Goal: Contribute content

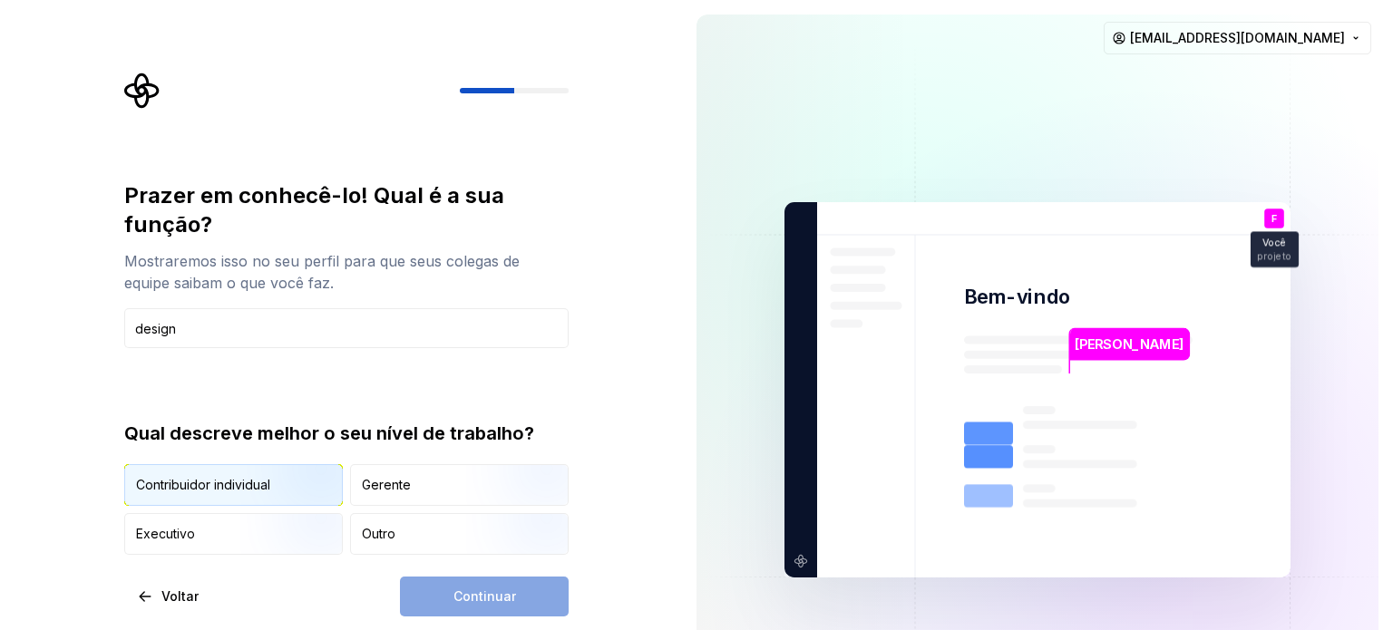
type input "design"
click at [277, 501] on img "button" at bounding box center [298, 508] width 116 height 122
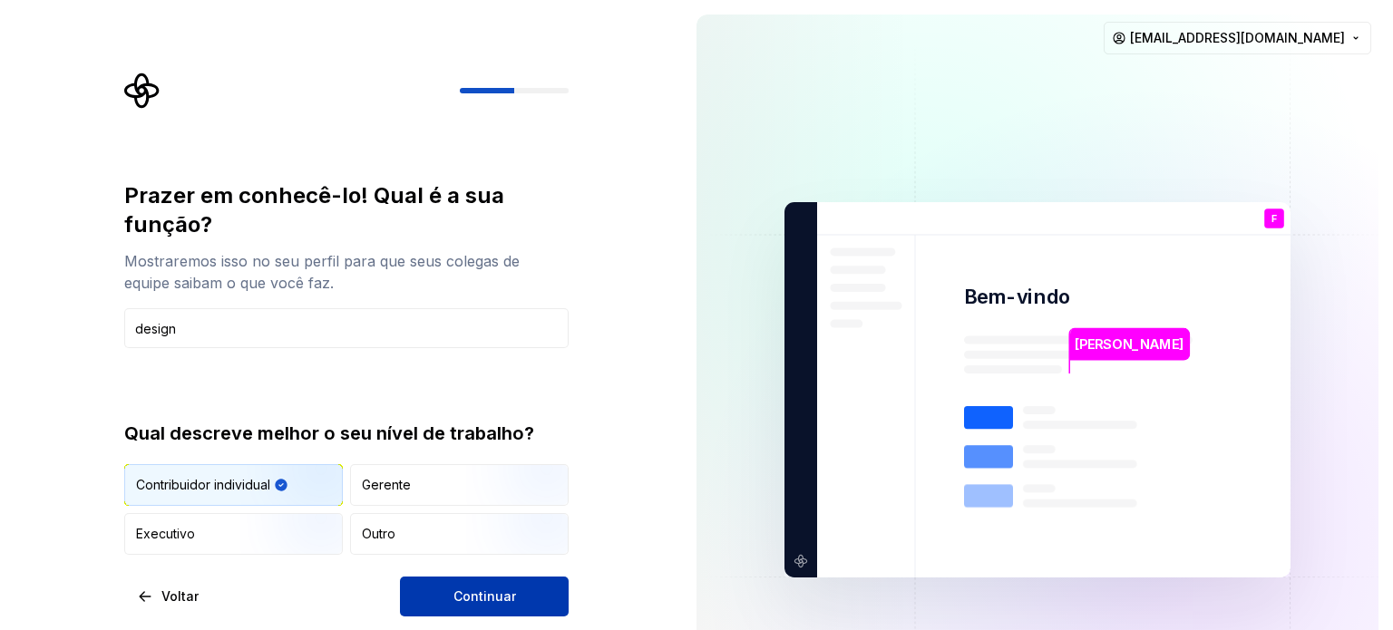
click at [455, 588] on span "Continuar" at bounding box center [484, 597] width 63 height 18
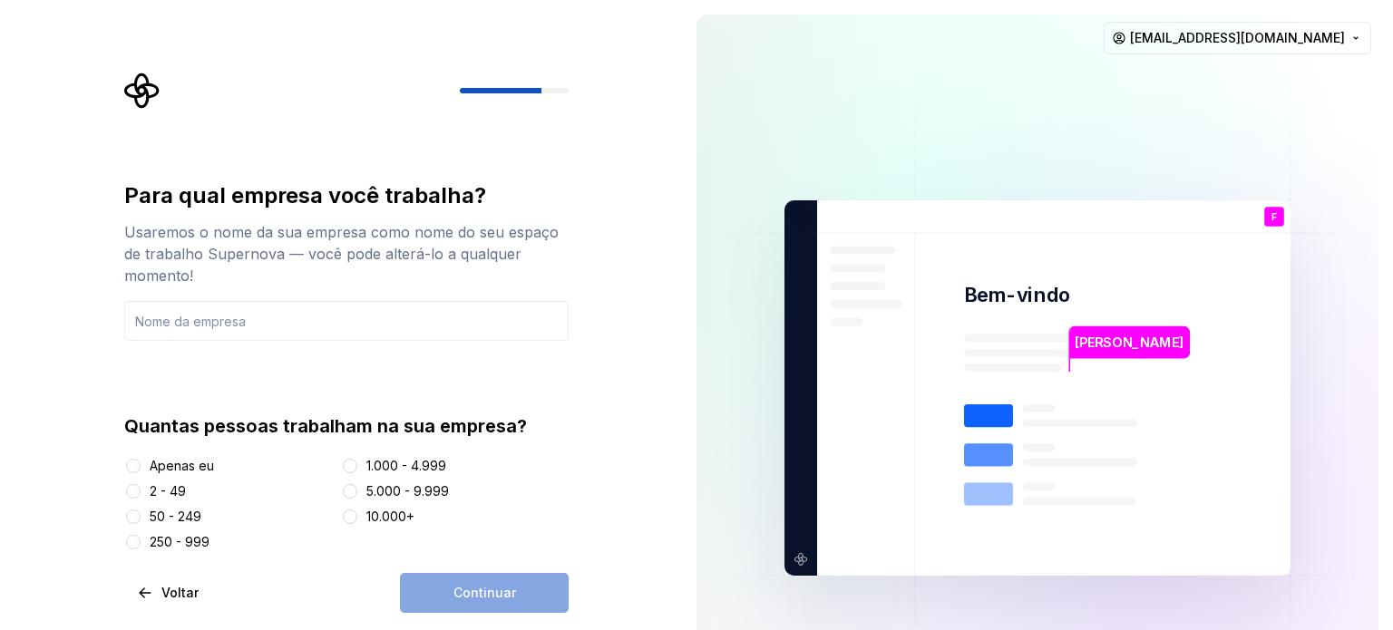
click at [180, 466] on font "Apenas eu" at bounding box center [182, 465] width 64 height 15
click at [141, 466] on button "Apenas eu" at bounding box center [133, 466] width 15 height 15
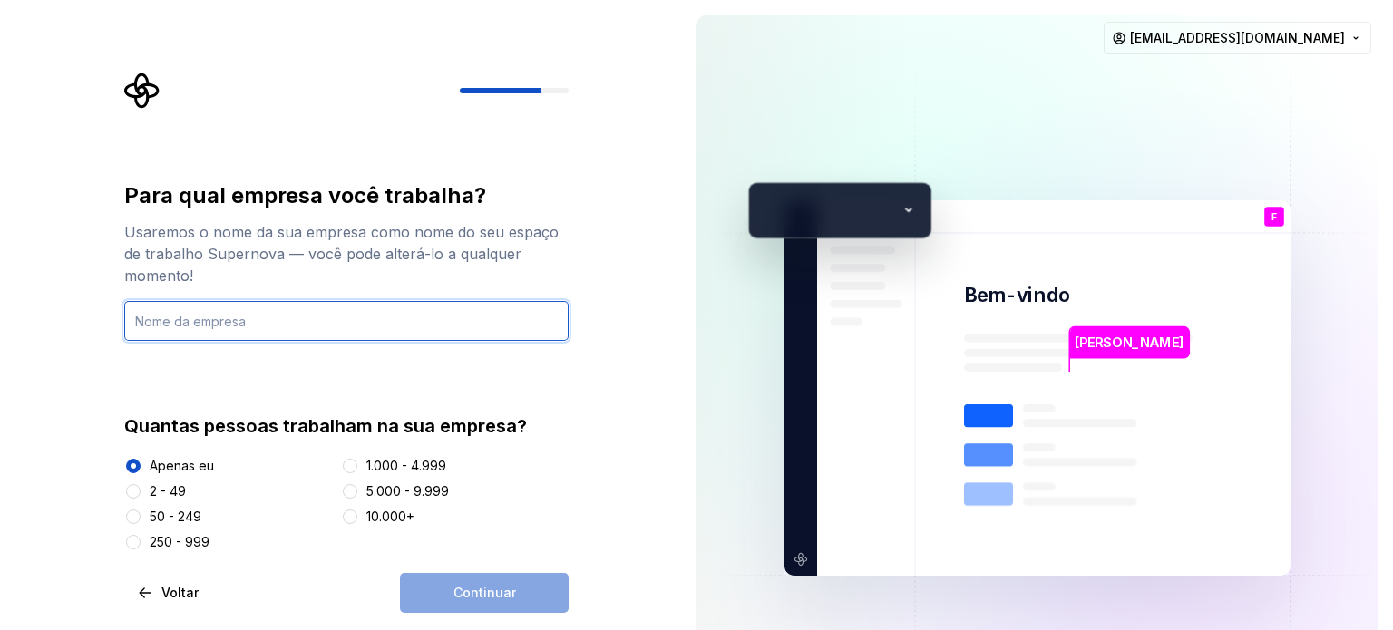
click at [289, 312] on input "text" at bounding box center [346, 321] width 444 height 40
type input "GRUP [DEMOGRAPHIC_DATA]"
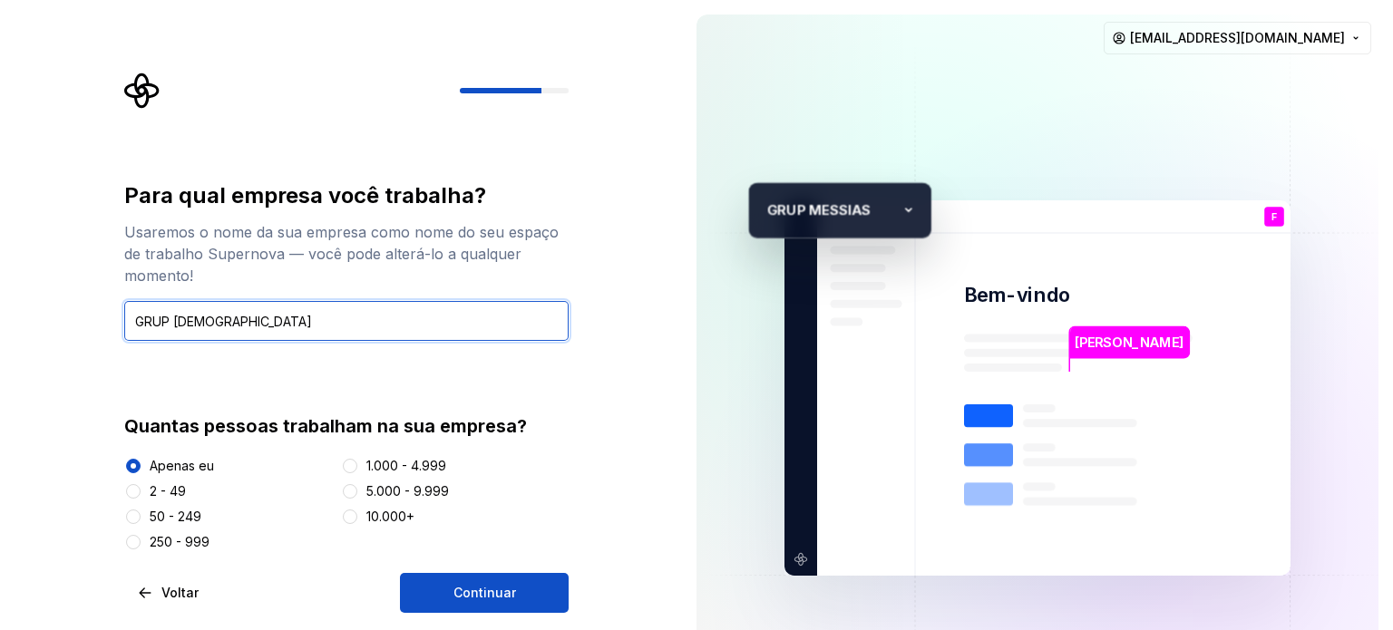
click at [167, 326] on input "GRUP [DEMOGRAPHIC_DATA]" at bounding box center [346, 321] width 444 height 40
drag, startPoint x: 287, startPoint y: 340, endPoint x: 127, endPoint y: 330, distance: 159.9
click at [127, 330] on input "GRUP [DEMOGRAPHIC_DATA]" at bounding box center [346, 321] width 444 height 40
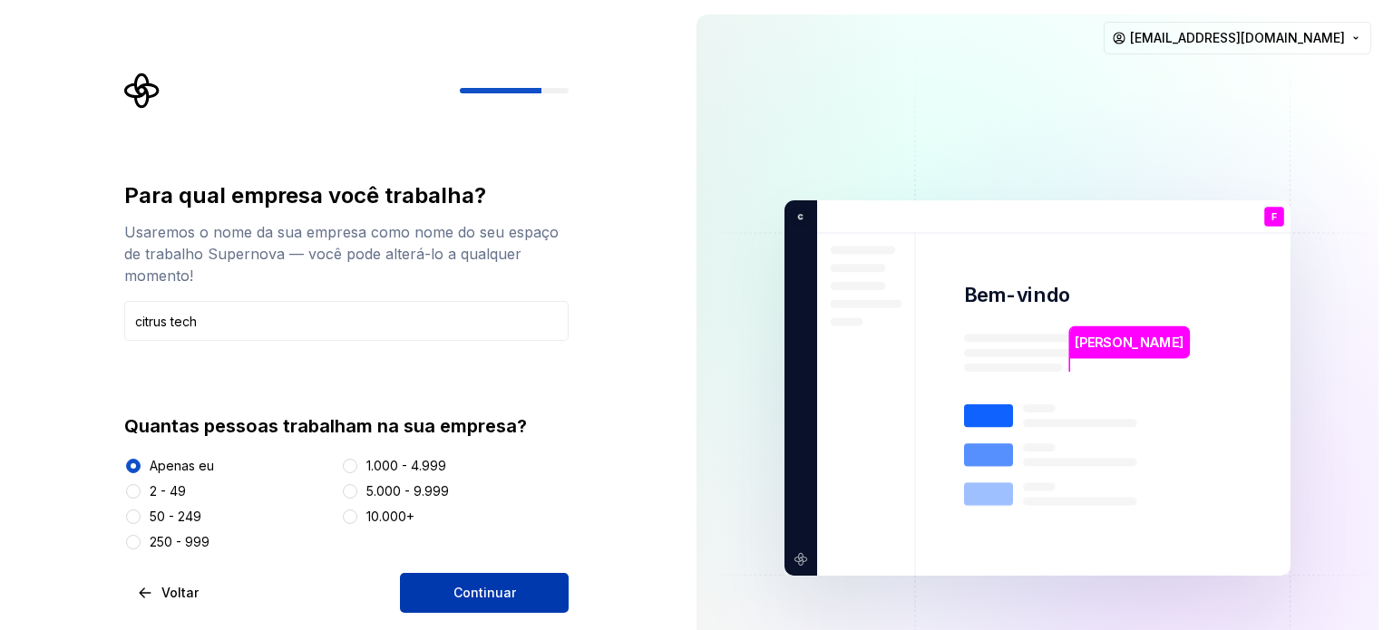
click at [489, 598] on font "Continuar" at bounding box center [484, 592] width 63 height 15
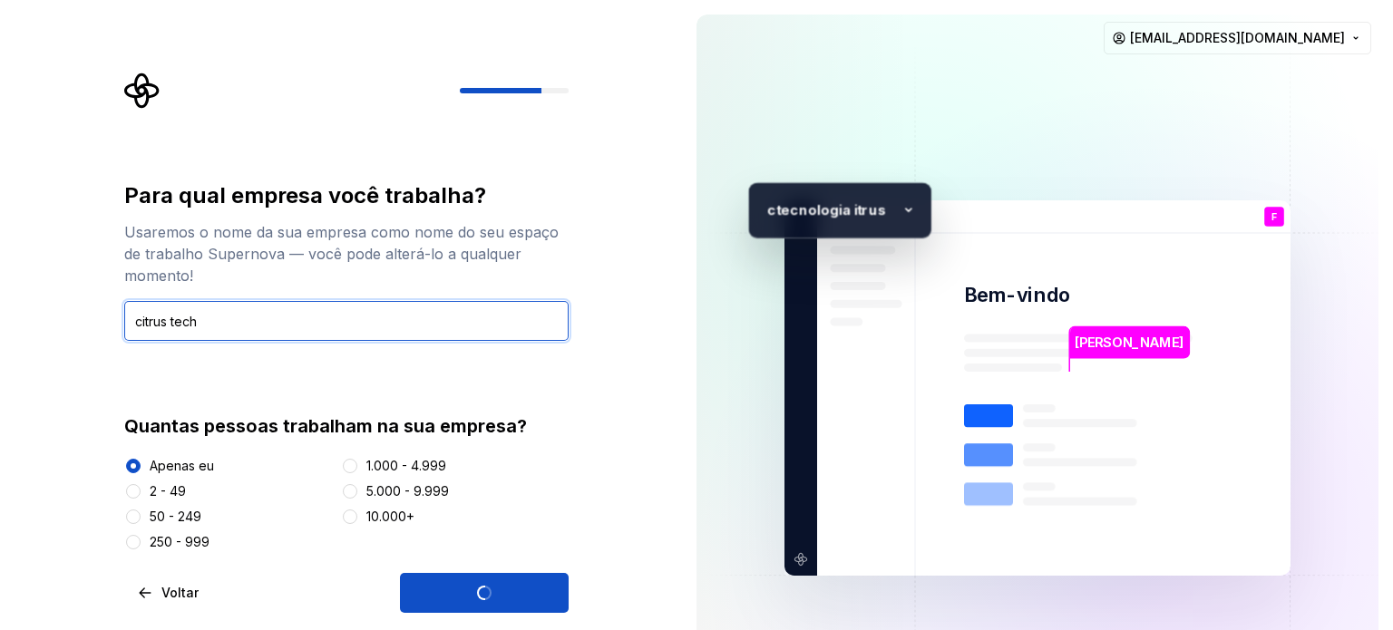
click at [151, 322] on input "citrus tech" at bounding box center [346, 321] width 444 height 40
type input "cirus tech"
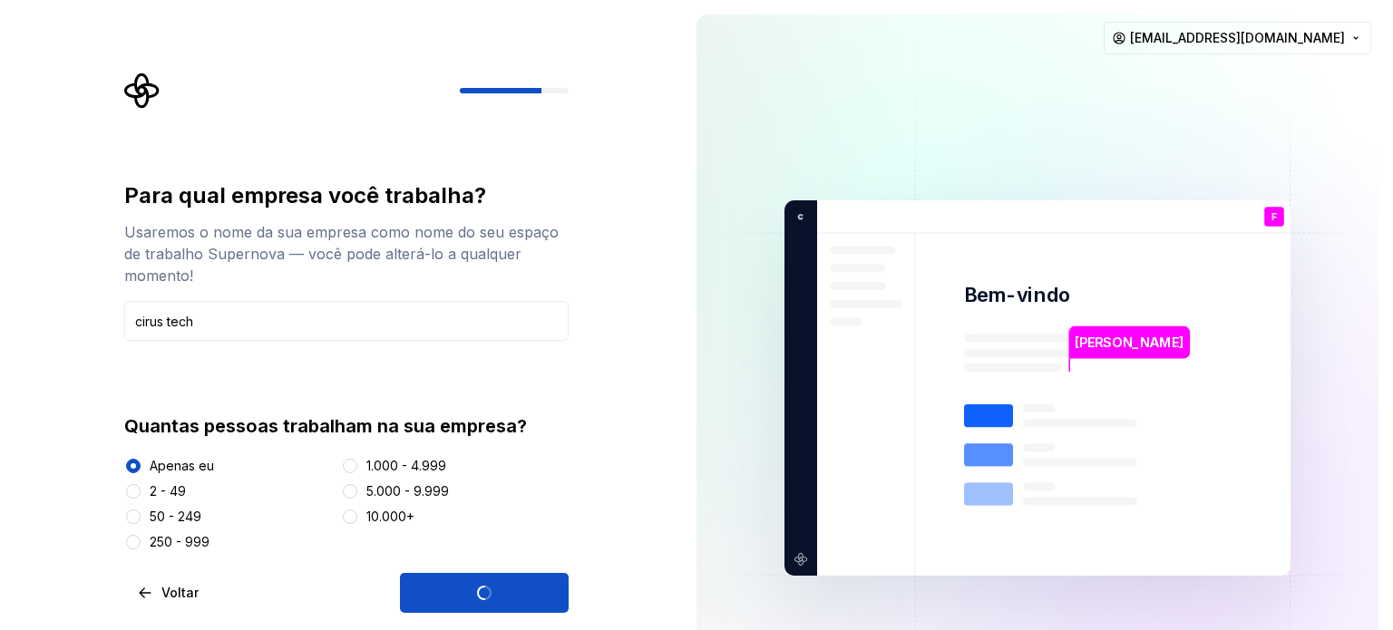
click at [491, 600] on div "Continuar" at bounding box center [484, 593] width 169 height 40
click at [491, 600] on div "Para qual empresa você trabalha? Usaremos o nome da sua empresa como nome do se…" at bounding box center [346, 397] width 444 height 432
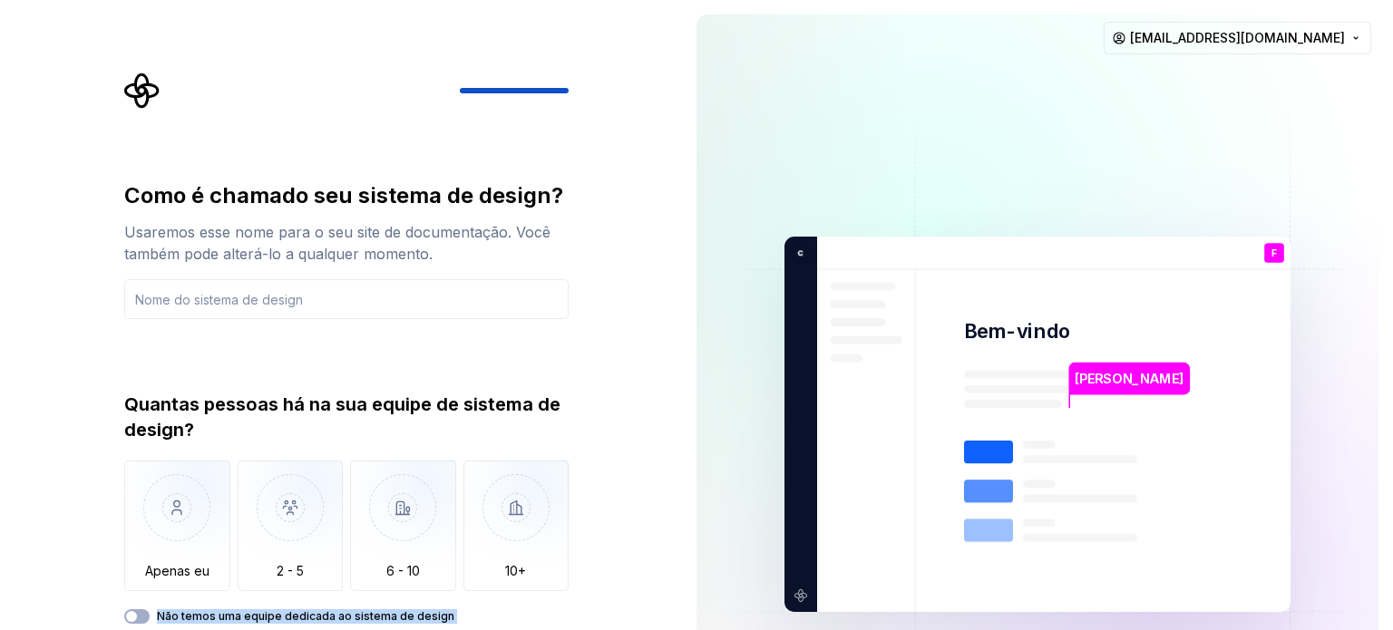
click at [491, 600] on div "Quantas pessoas há na sua equipe de sistema de design? Apenas eu 2 - 5 6 - 10 1…" at bounding box center [346, 508] width 444 height 232
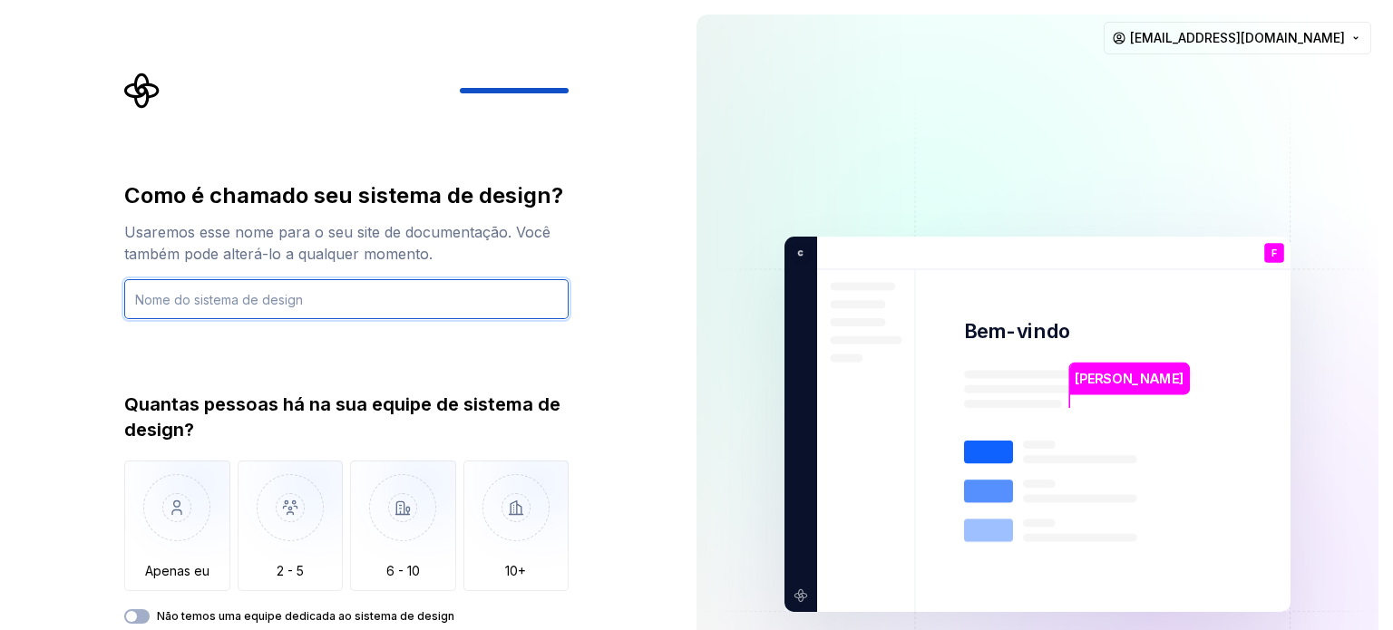
click at [275, 309] on input "text" at bounding box center [346, 299] width 444 height 40
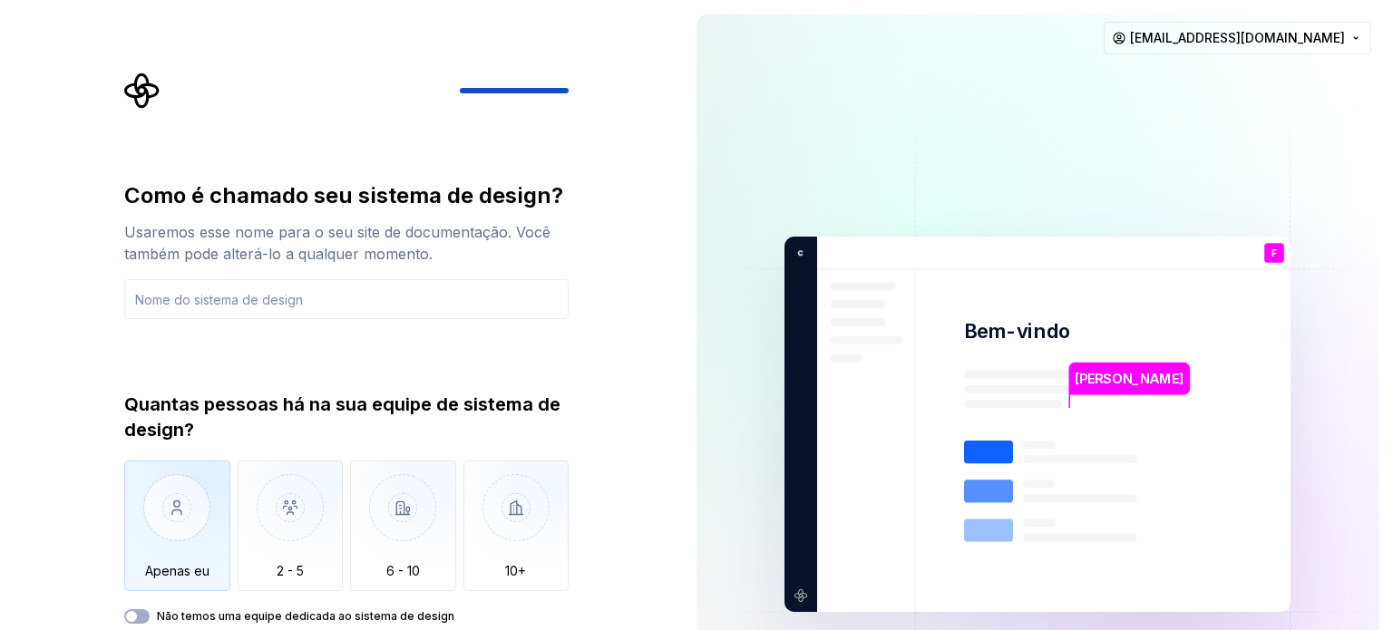
click at [167, 524] on img "button" at bounding box center [177, 522] width 106 height 122
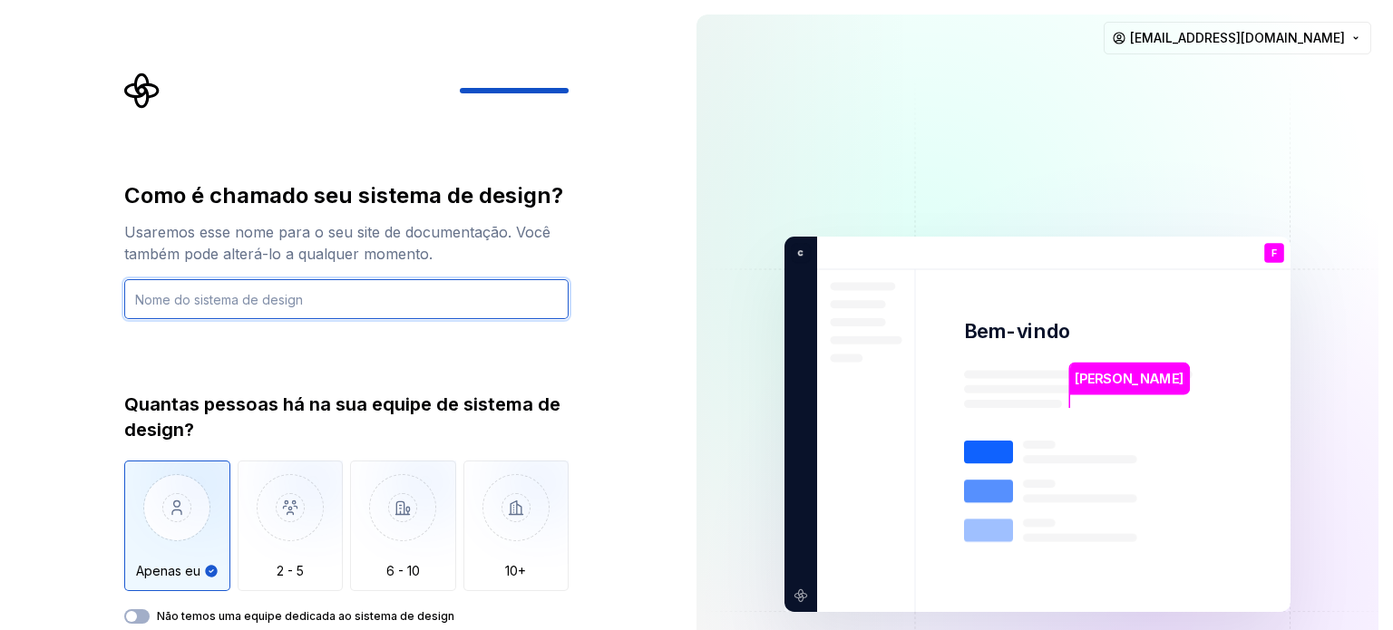
click at [229, 293] on input "text" at bounding box center [346, 299] width 444 height 40
type input "m"
type input "n"
type input "m"
type input "j"
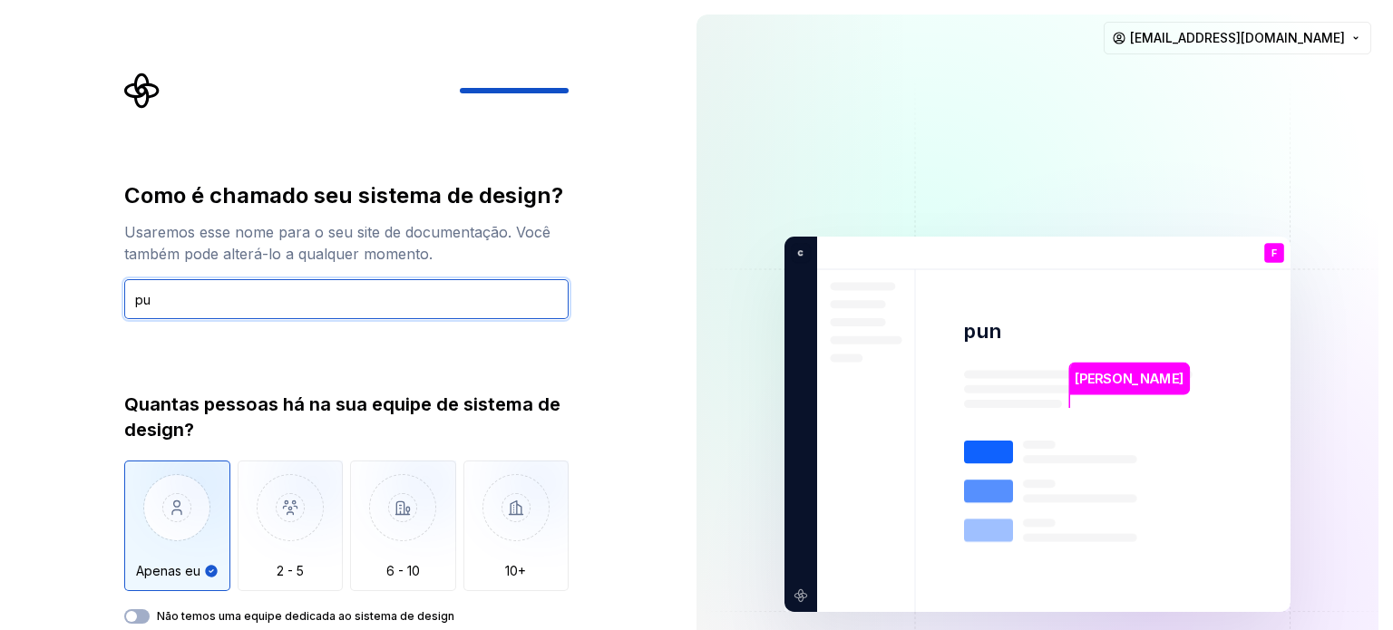
type input "p"
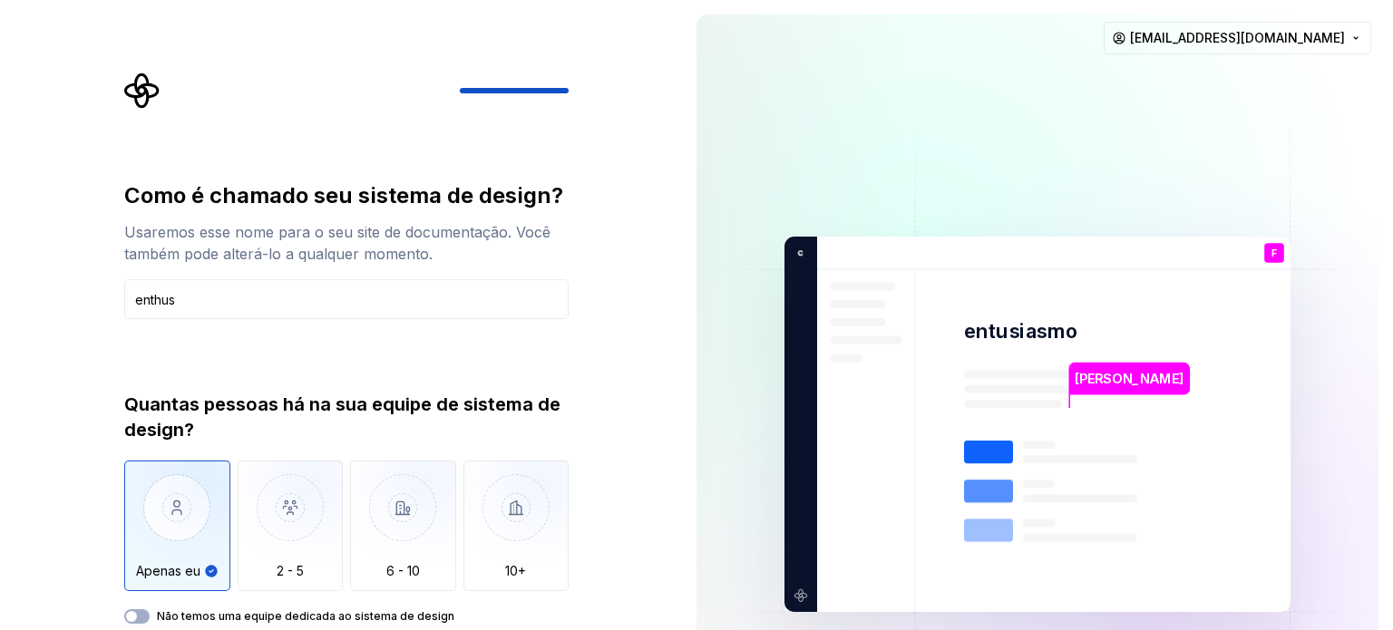
click at [308, 620] on font "Não temos uma equipe dedicada ao sistema de design" at bounding box center [305, 616] width 297 height 14
click at [150, 620] on button "Não temos uma equipe dedicada ao sistema de design" at bounding box center [136, 616] width 25 height 15
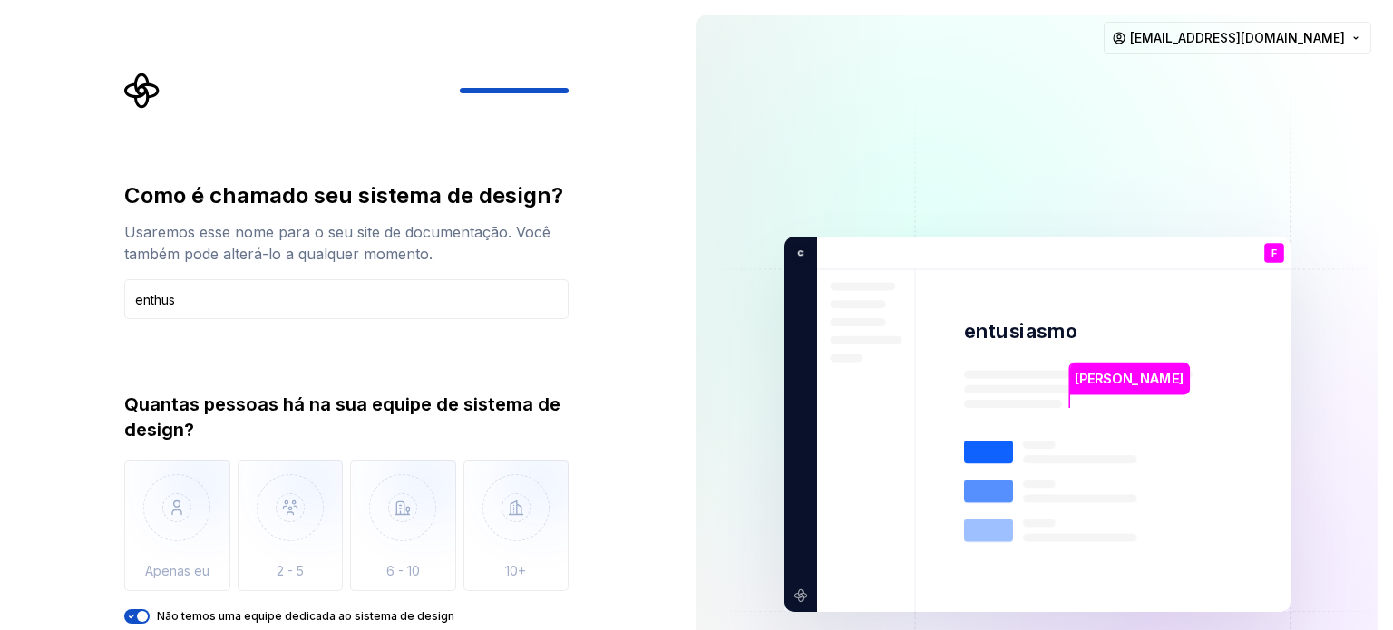
click at [570, 368] on div "Como é chamado seu sistema de design? Usaremos esse nome para o seu site de doc…" at bounding box center [351, 379] width 477 height 613
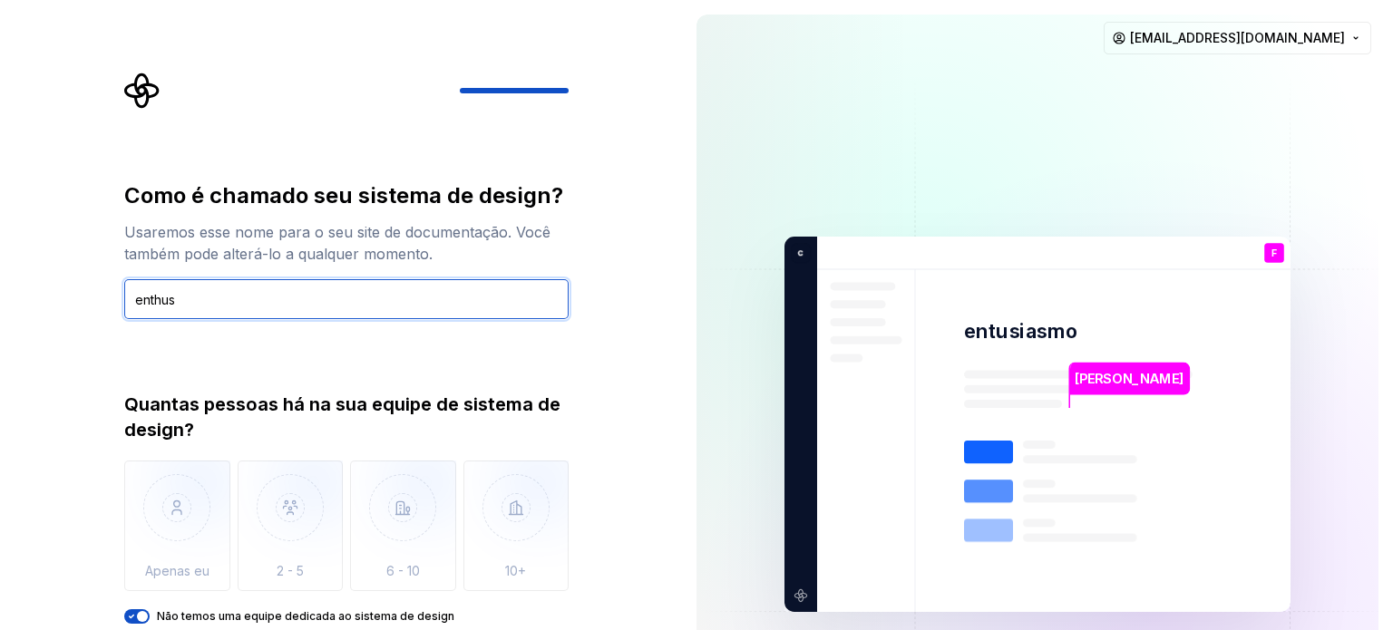
click at [482, 292] on input "enthus" at bounding box center [346, 299] width 444 height 40
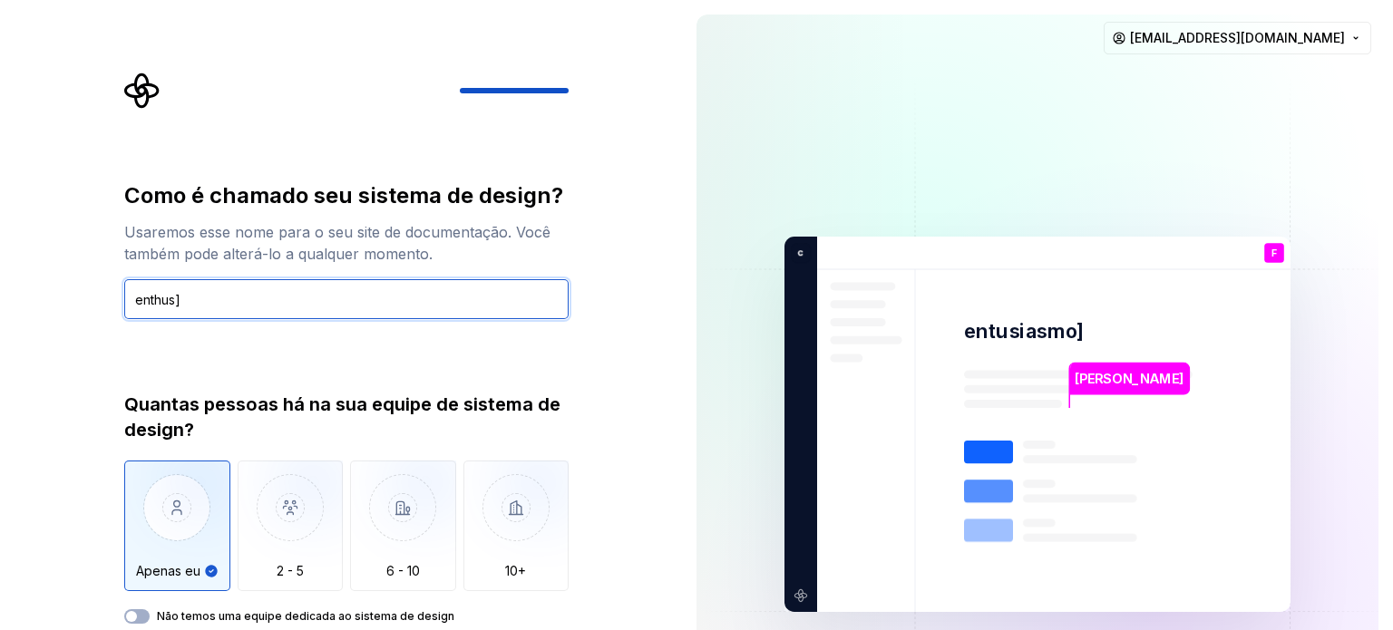
type input "enthus"
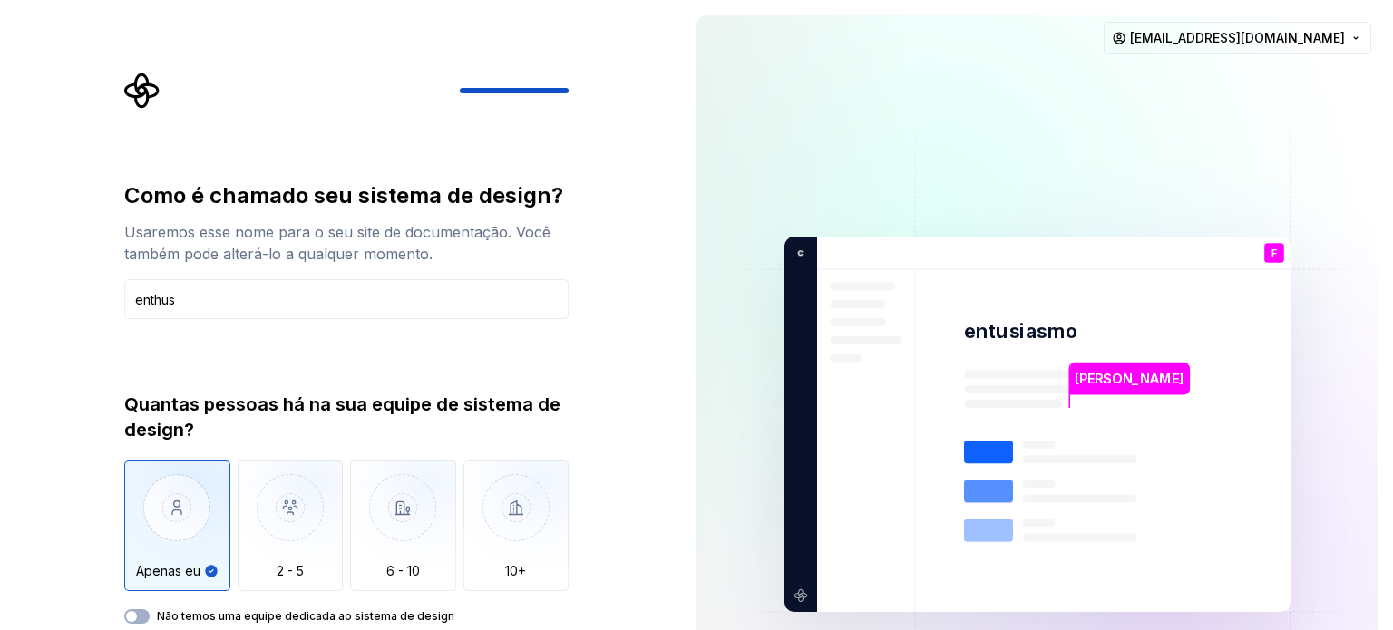
click at [196, 552] on img "button" at bounding box center [177, 522] width 106 height 122
click at [1044, 500] on rect at bounding box center [1080, 498] width 114 height 8
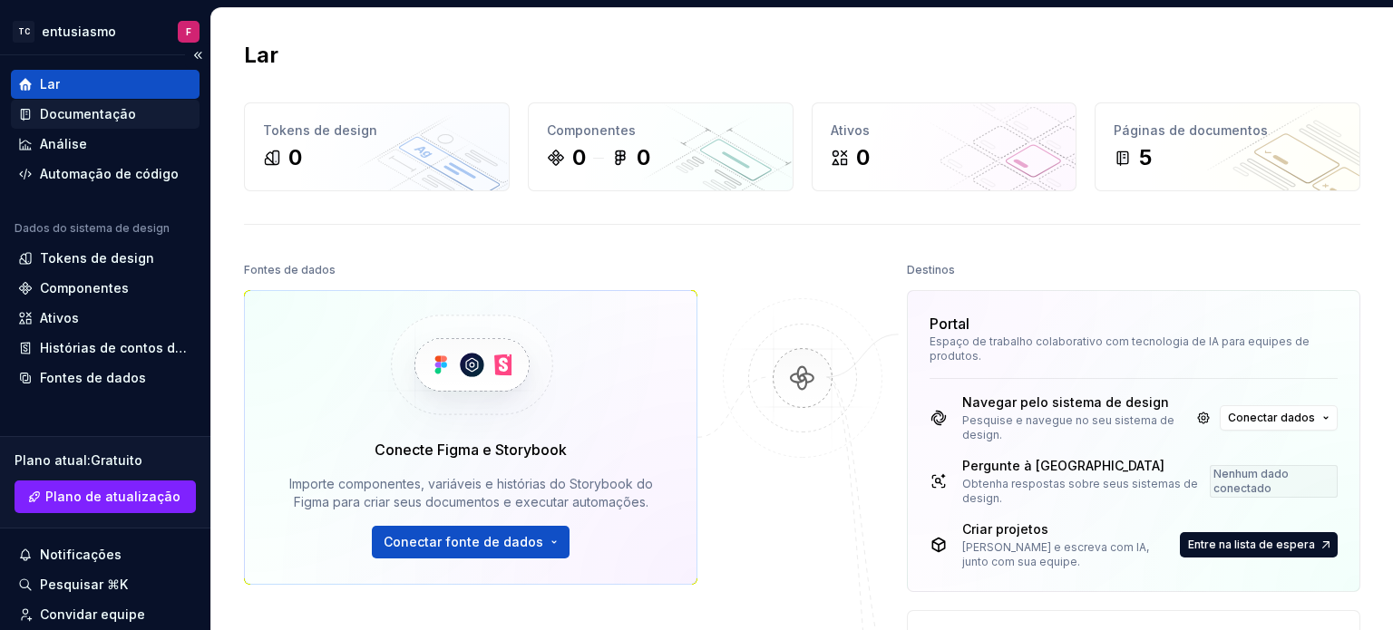
click at [102, 105] on div "Documentação" at bounding box center [88, 114] width 96 height 18
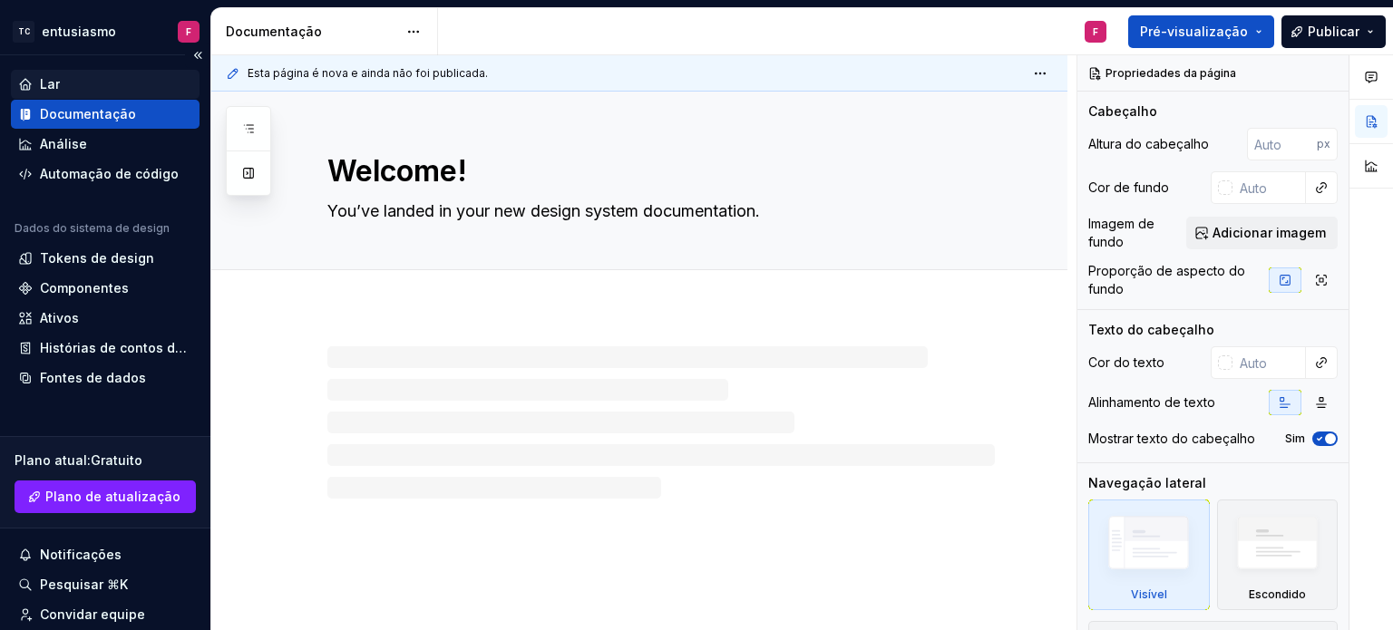
click at [120, 85] on div "Lar" at bounding box center [105, 84] width 174 height 18
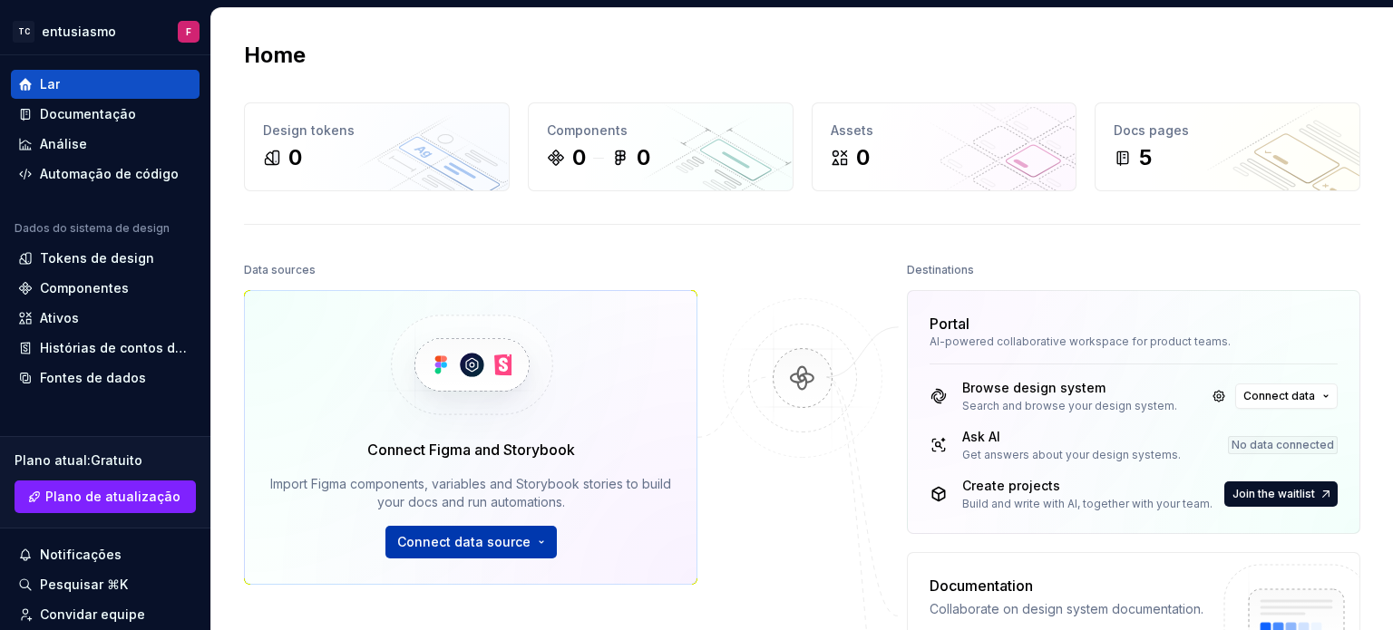
click at [489, 550] on button "Connect data source" at bounding box center [470, 542] width 171 height 33
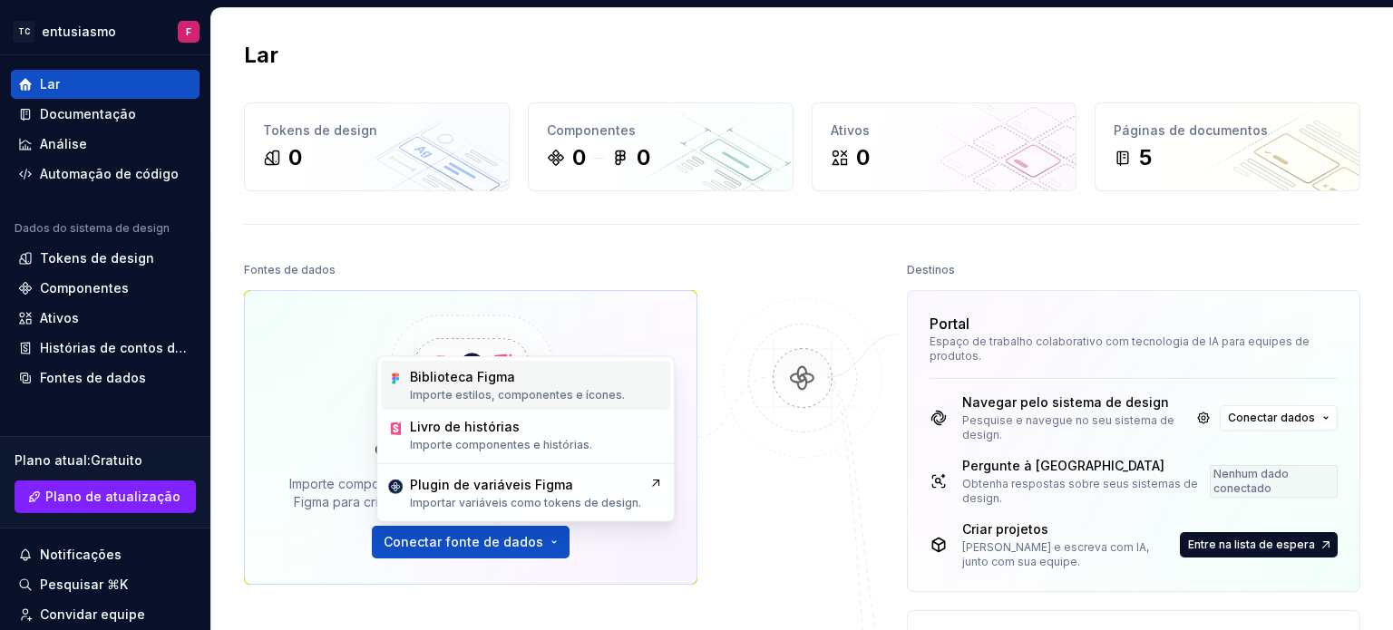
click at [446, 401] on font "Importe estilos, componentes e ícones." at bounding box center [517, 395] width 215 height 14
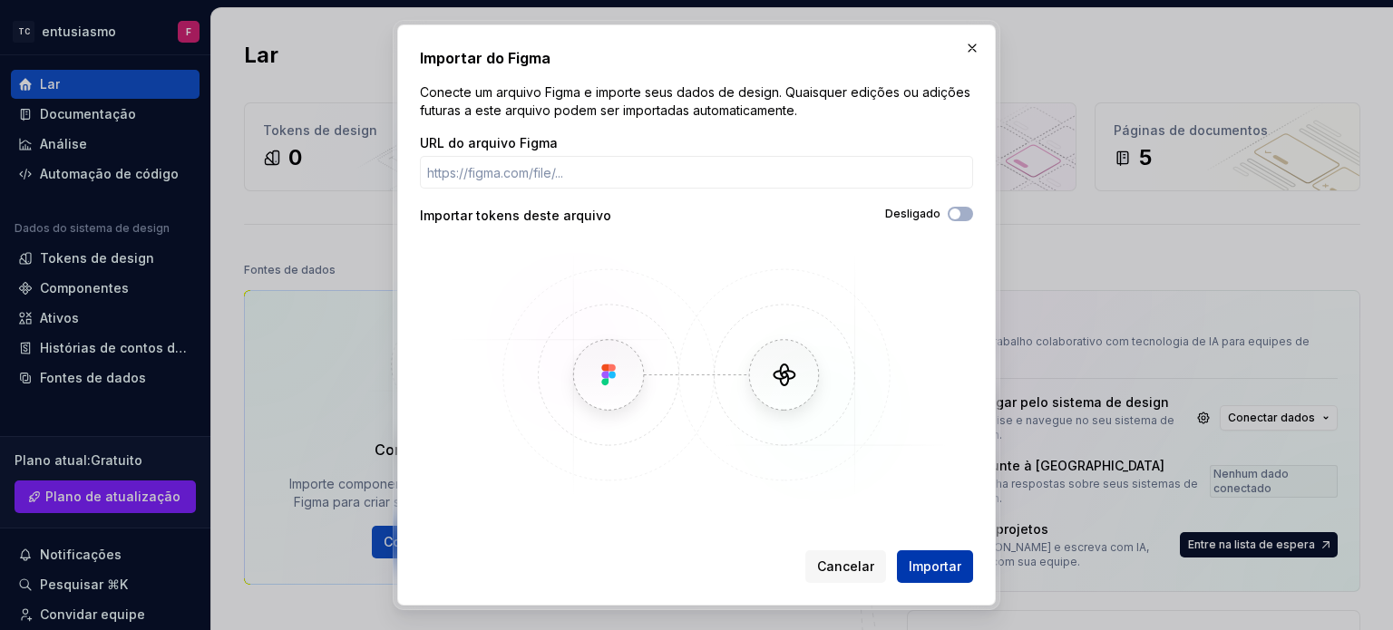
click at [936, 571] on font "Importar" at bounding box center [935, 566] width 53 height 15
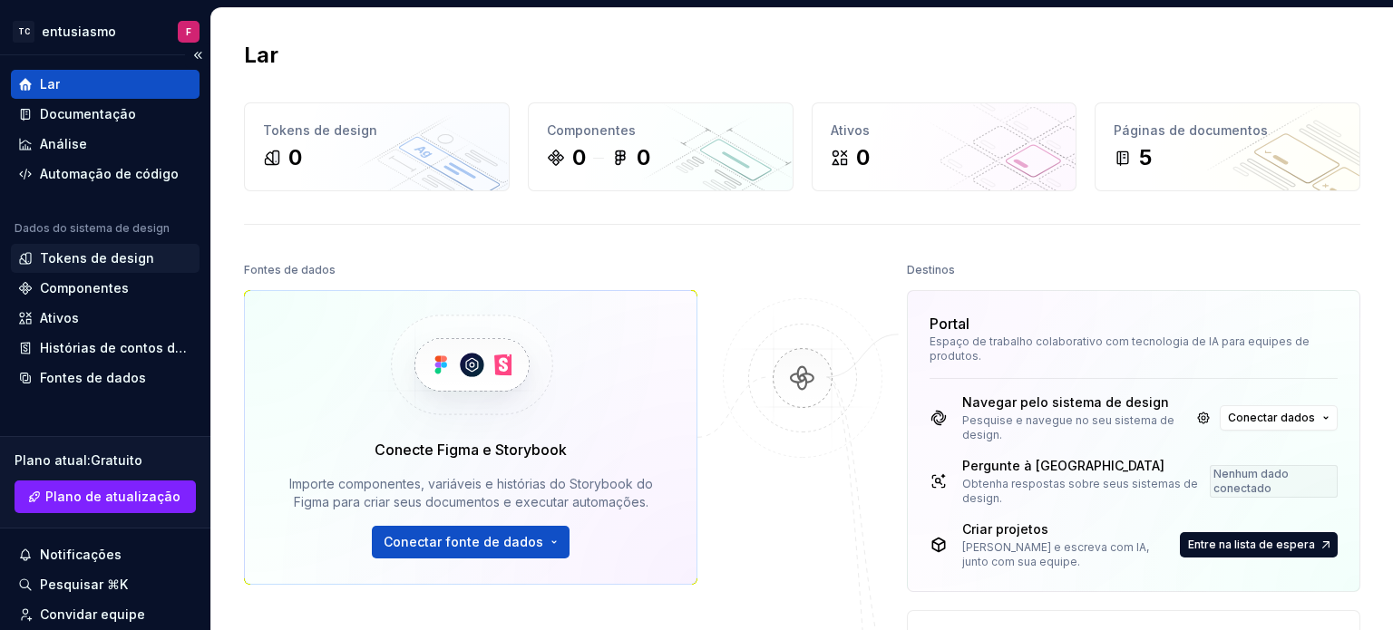
click at [138, 250] on font "Tokens de design" at bounding box center [97, 257] width 114 height 15
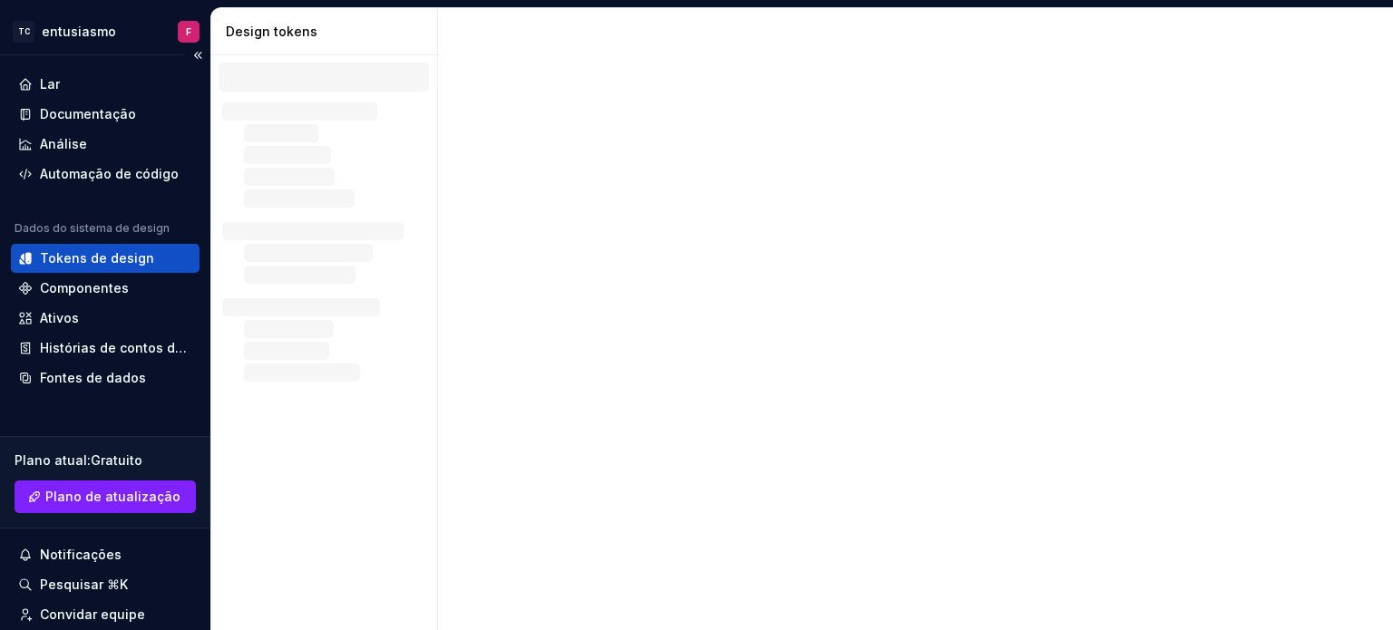
click at [138, 250] on font "Tokens de design" at bounding box center [97, 257] width 114 height 15
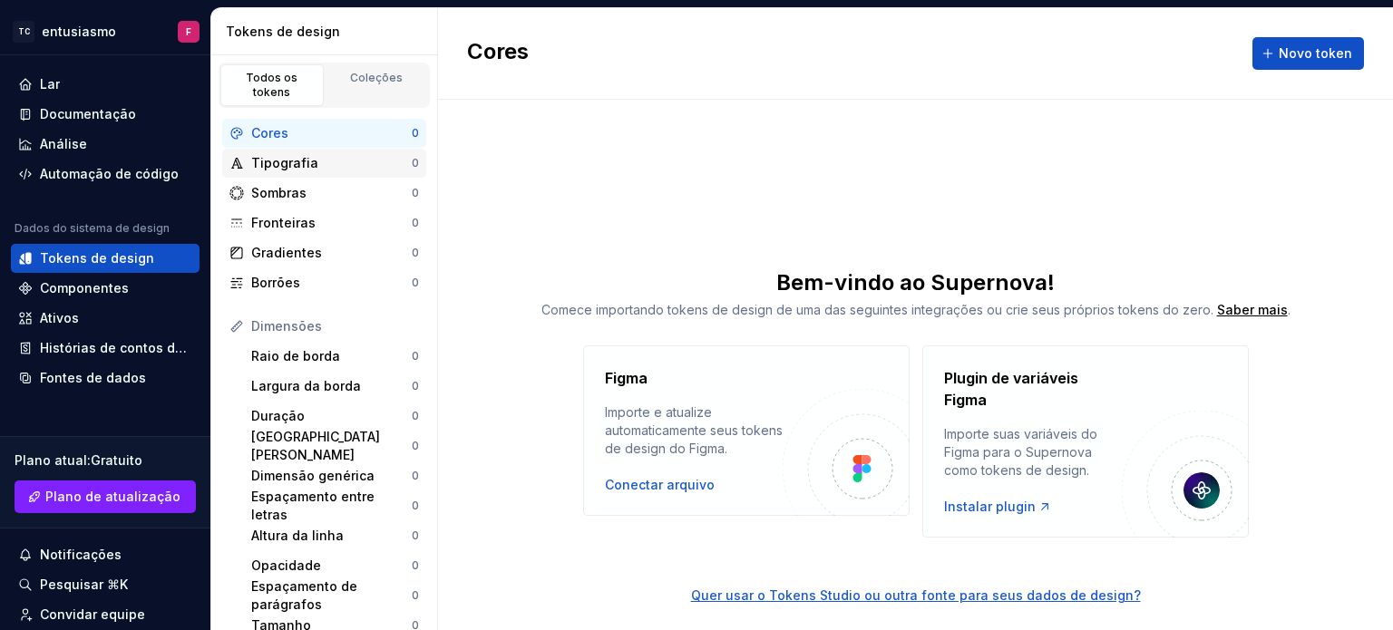
click at [308, 155] on font "Tipografia" at bounding box center [284, 162] width 67 height 15
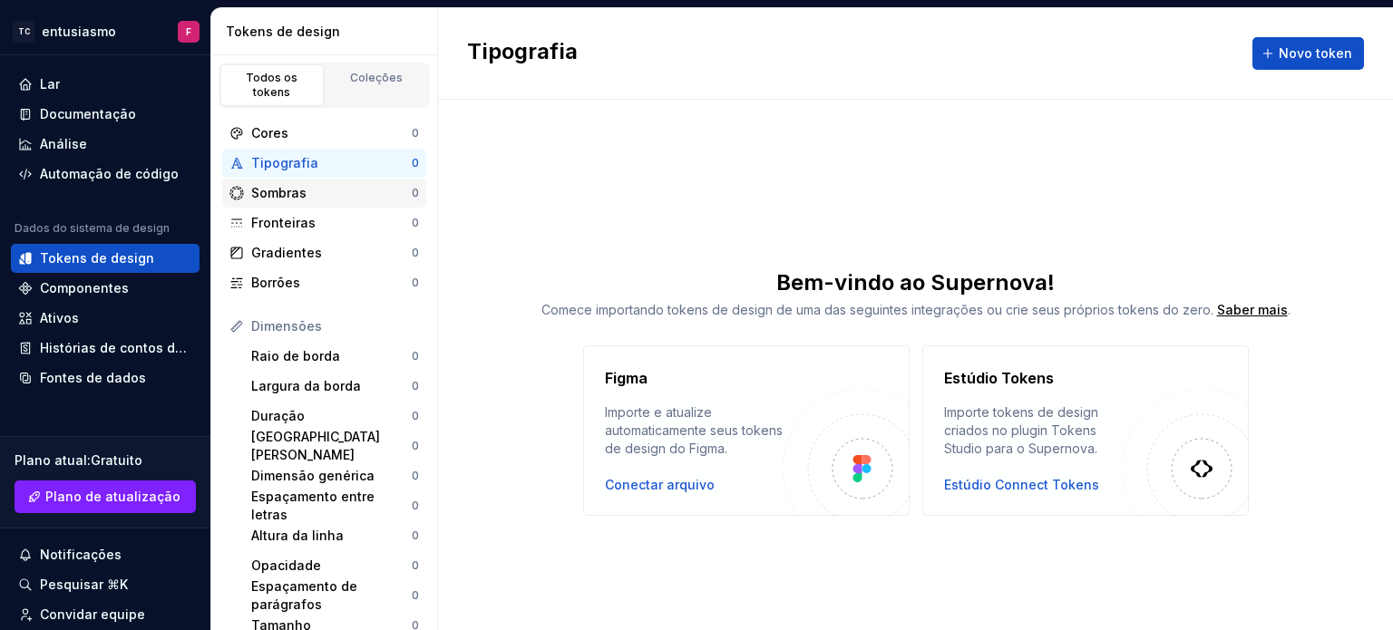
click at [319, 184] on div "Sombras" at bounding box center [331, 193] width 161 height 18
click at [108, 295] on font "Componentes" at bounding box center [84, 287] width 89 height 15
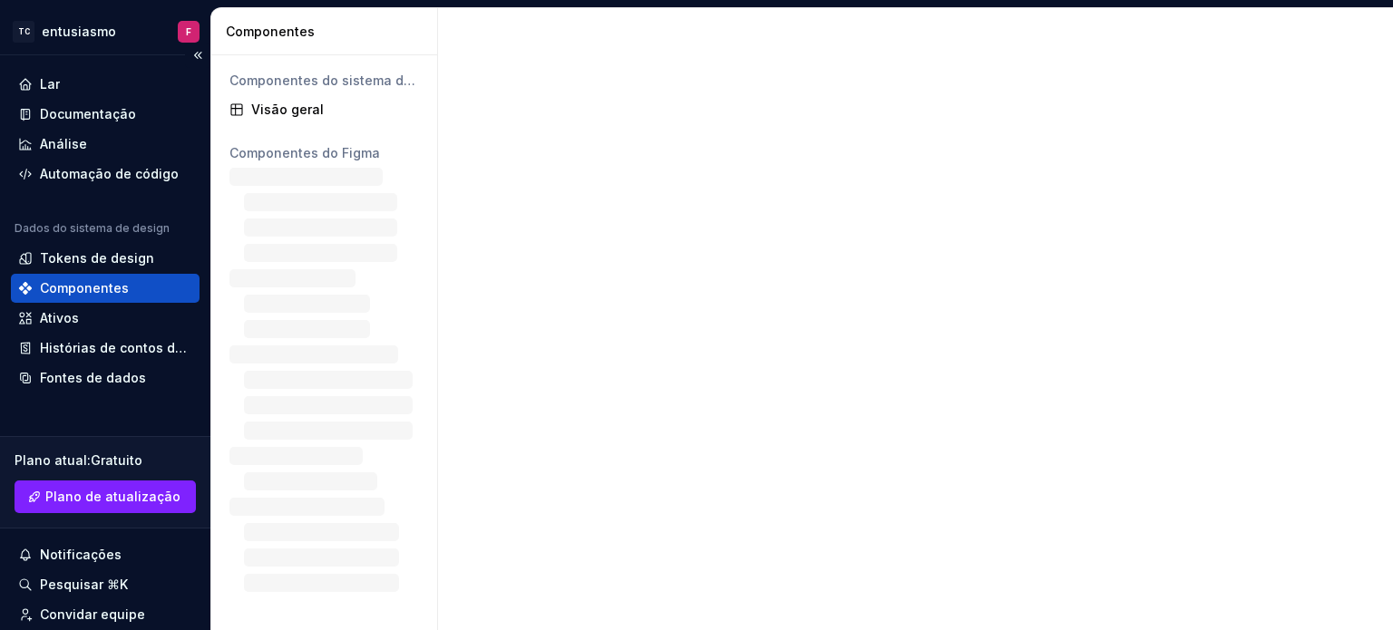
scroll to position [151, 0]
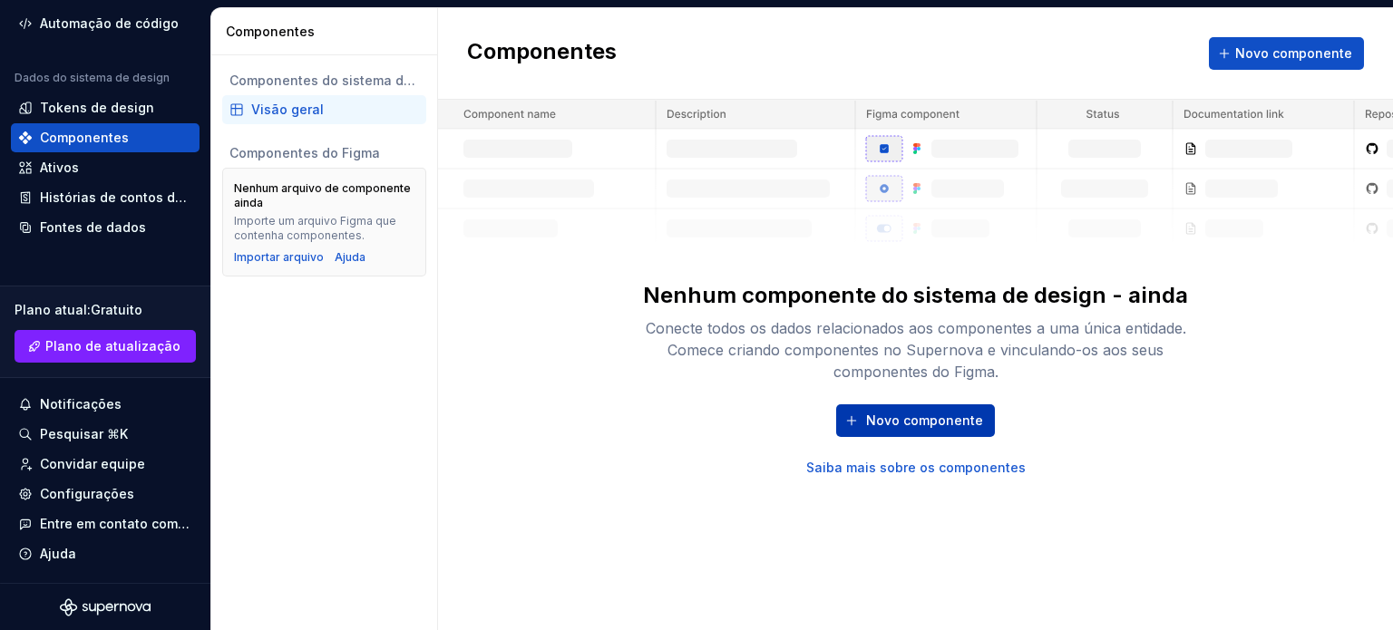
click at [958, 429] on button "Novo componente" at bounding box center [915, 420] width 159 height 33
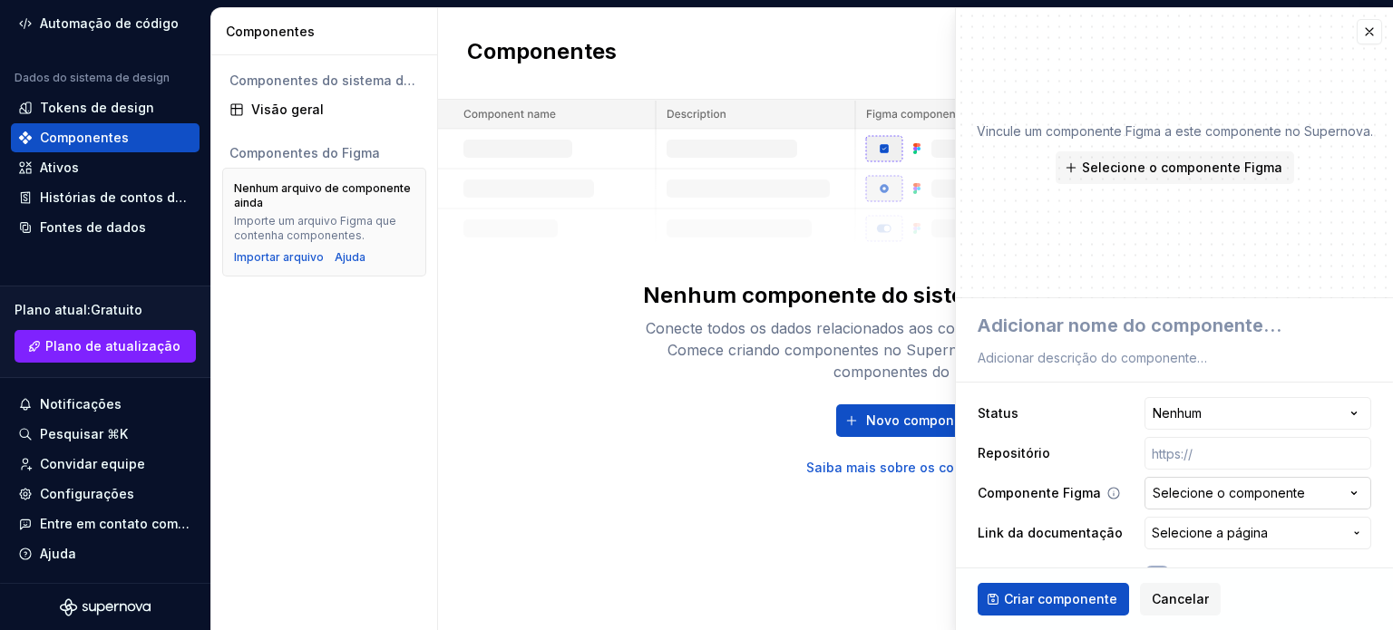
scroll to position [36, 0]
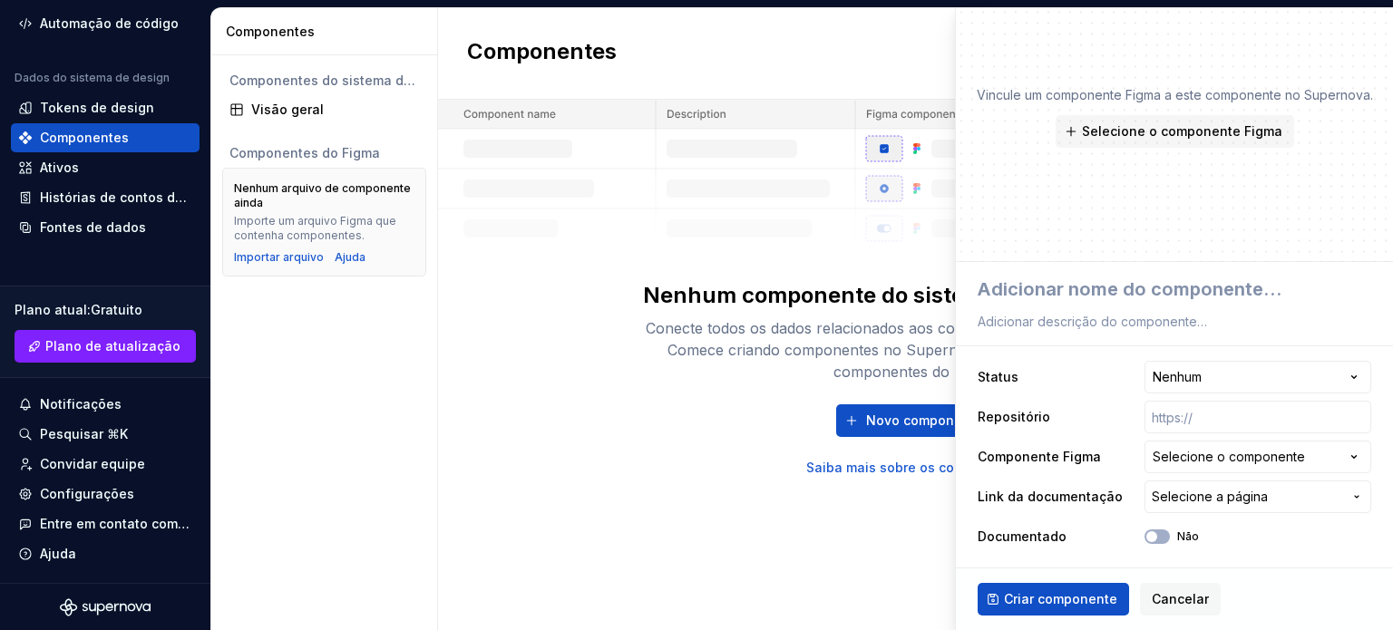
click at [730, 53] on div "Componentes Novo componente" at bounding box center [915, 54] width 955 height 92
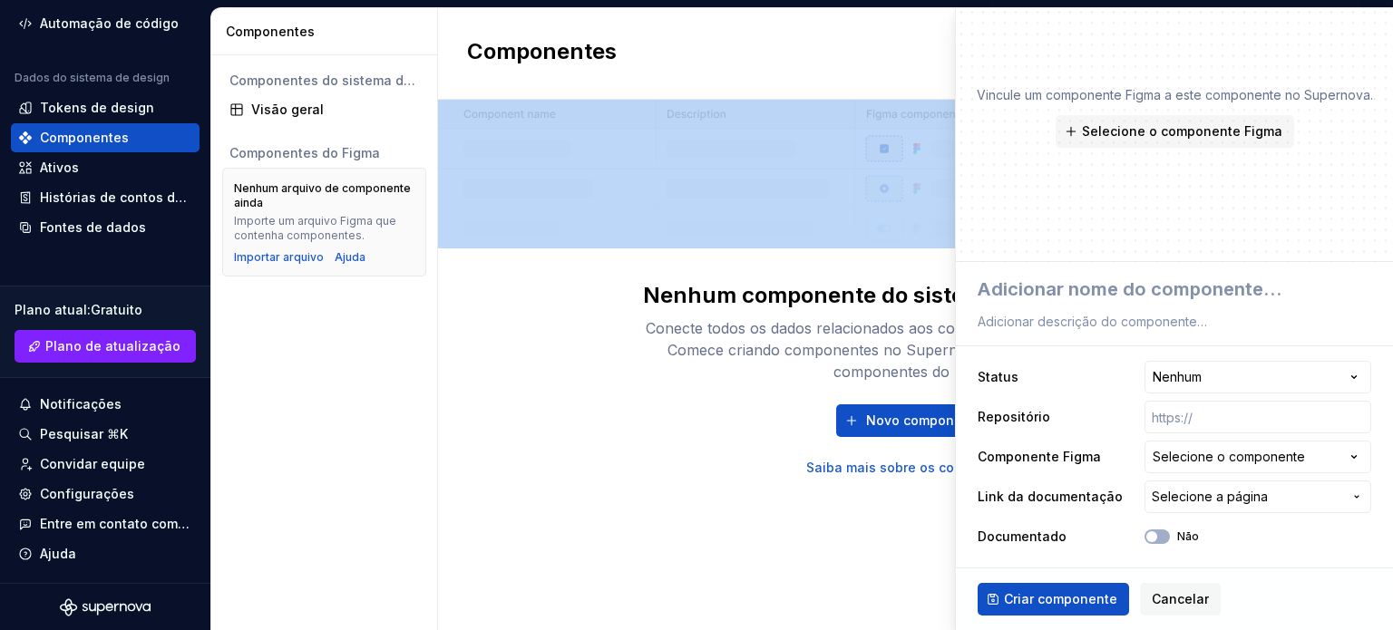
click at [730, 53] on div "Componentes Novo componente" at bounding box center [915, 54] width 955 height 92
type textarea "*"
